Goal: Task Accomplishment & Management: Manage account settings

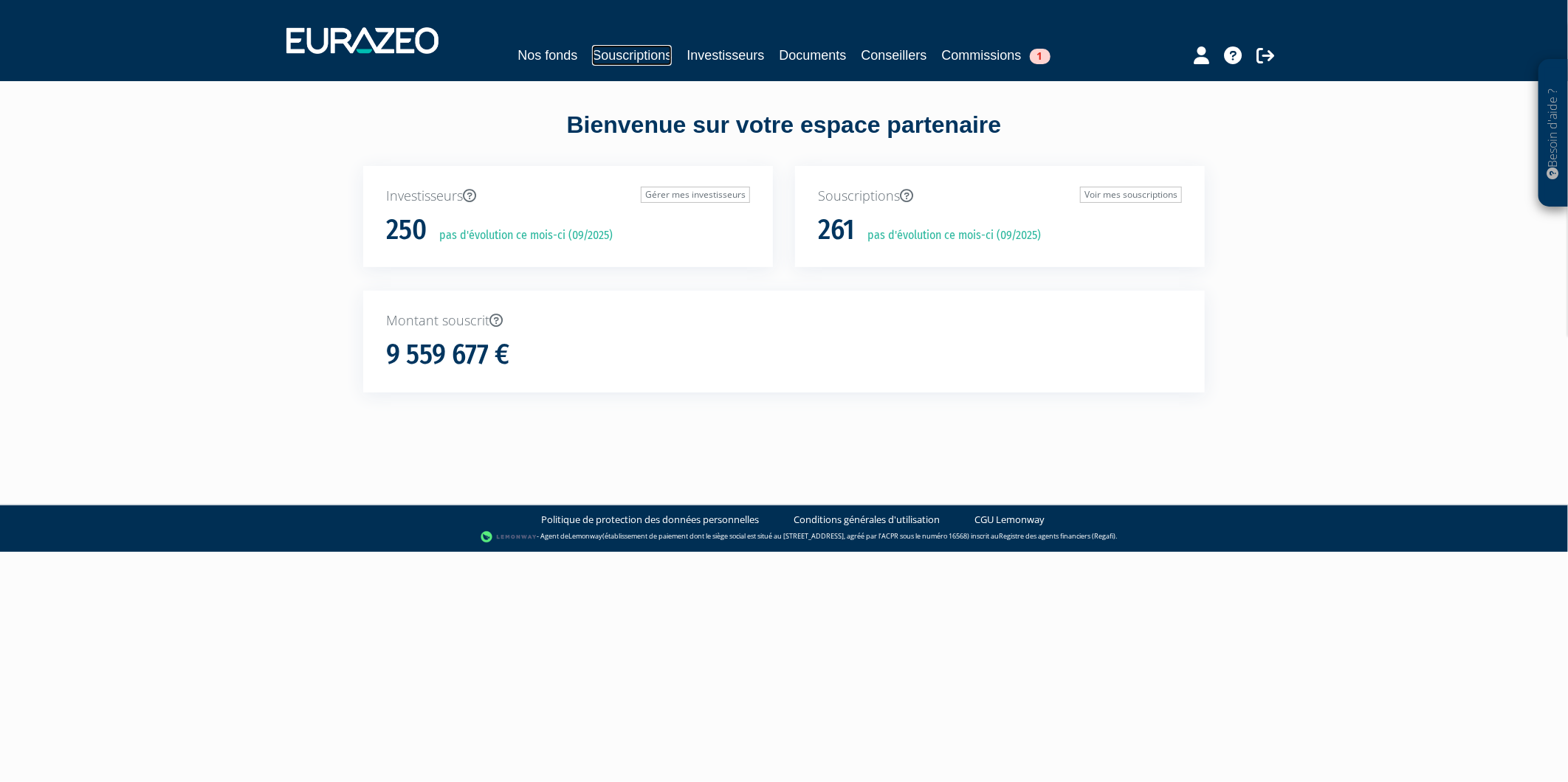
click at [608, 54] on link "Souscriptions" at bounding box center [632, 54] width 80 height 20
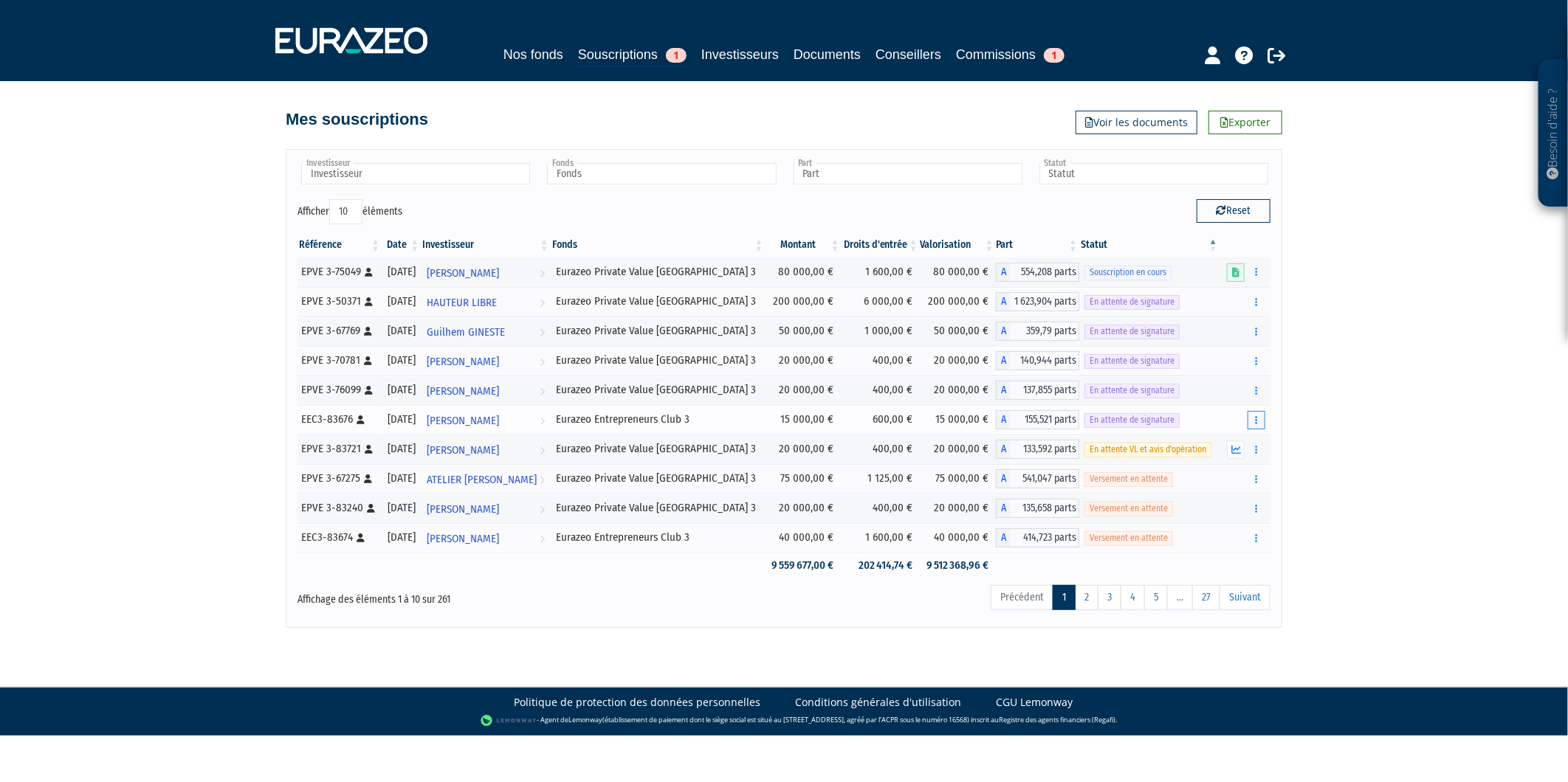
click at [1257, 421] on icon "button" at bounding box center [1256, 420] width 2 height 10
click at [1230, 440] on link "Renvoyer le mail" at bounding box center [1220, 446] width 83 height 24
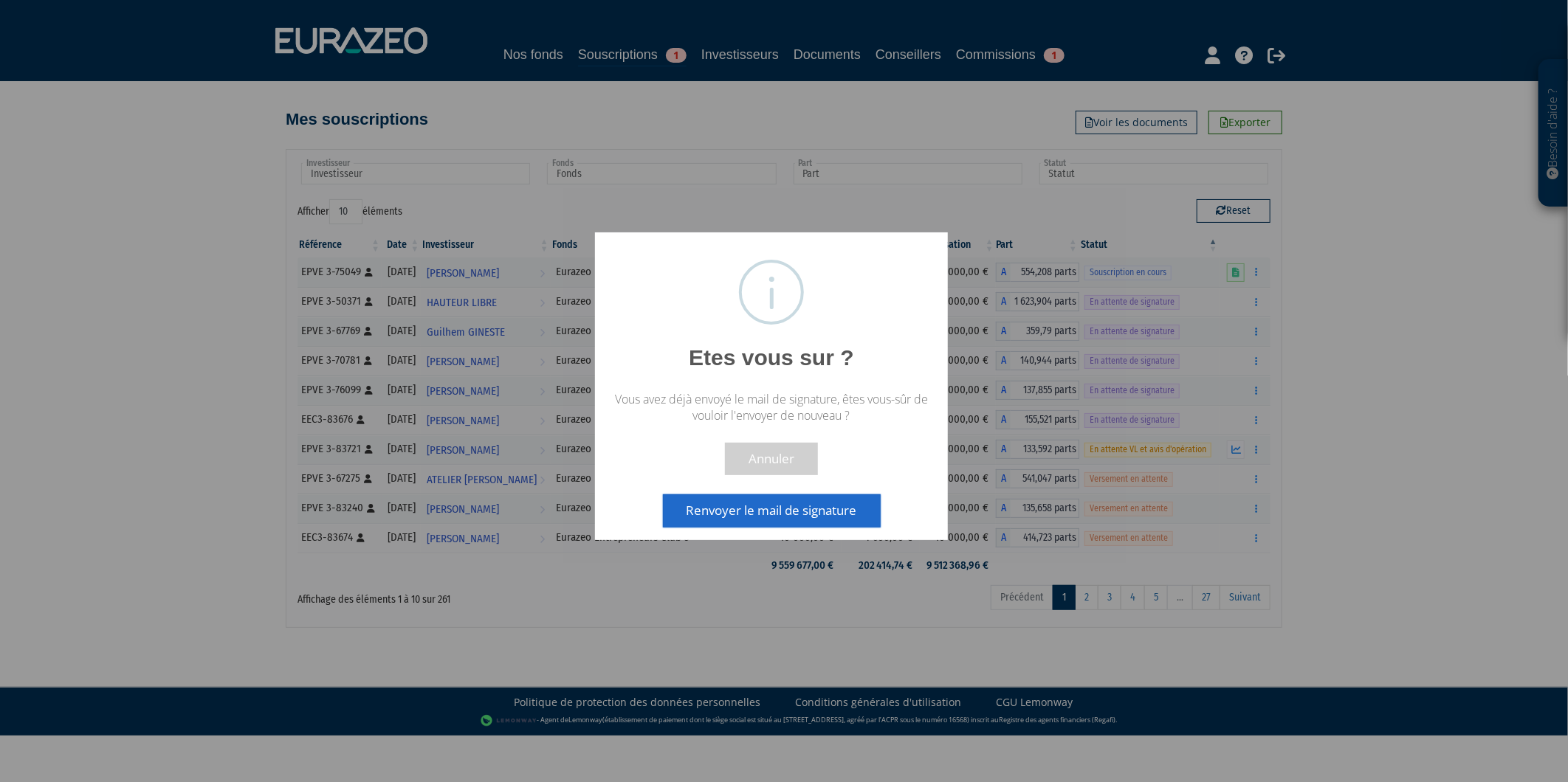
click at [794, 510] on button "Renvoyer le mail de signature" at bounding box center [771, 510] width 217 height 32
